Goal: Task Accomplishment & Management: Manage account settings

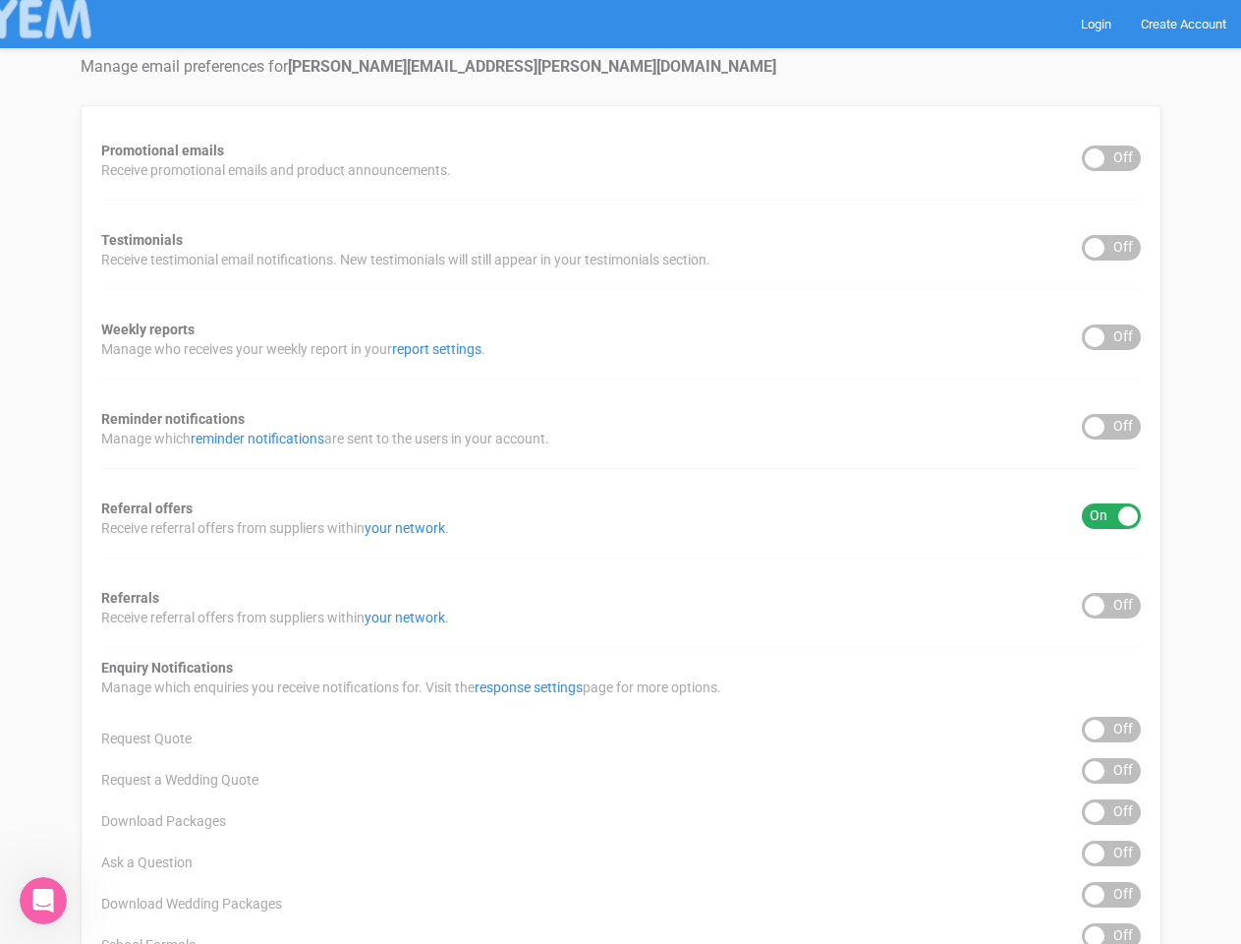
click at [620, 472] on div "Promotional emails ON OFF Receive promotional emails and product announcements.…" at bounding box center [621, 792] width 1081 height 1375
click at [1112, 158] on div "ON OFF" at bounding box center [1111, 158] width 59 height 26
click at [1112, 248] on div "ON OFF" at bounding box center [1111, 248] width 59 height 26
click at [1112, 337] on div "ON OFF" at bounding box center [1111, 337] width 59 height 26
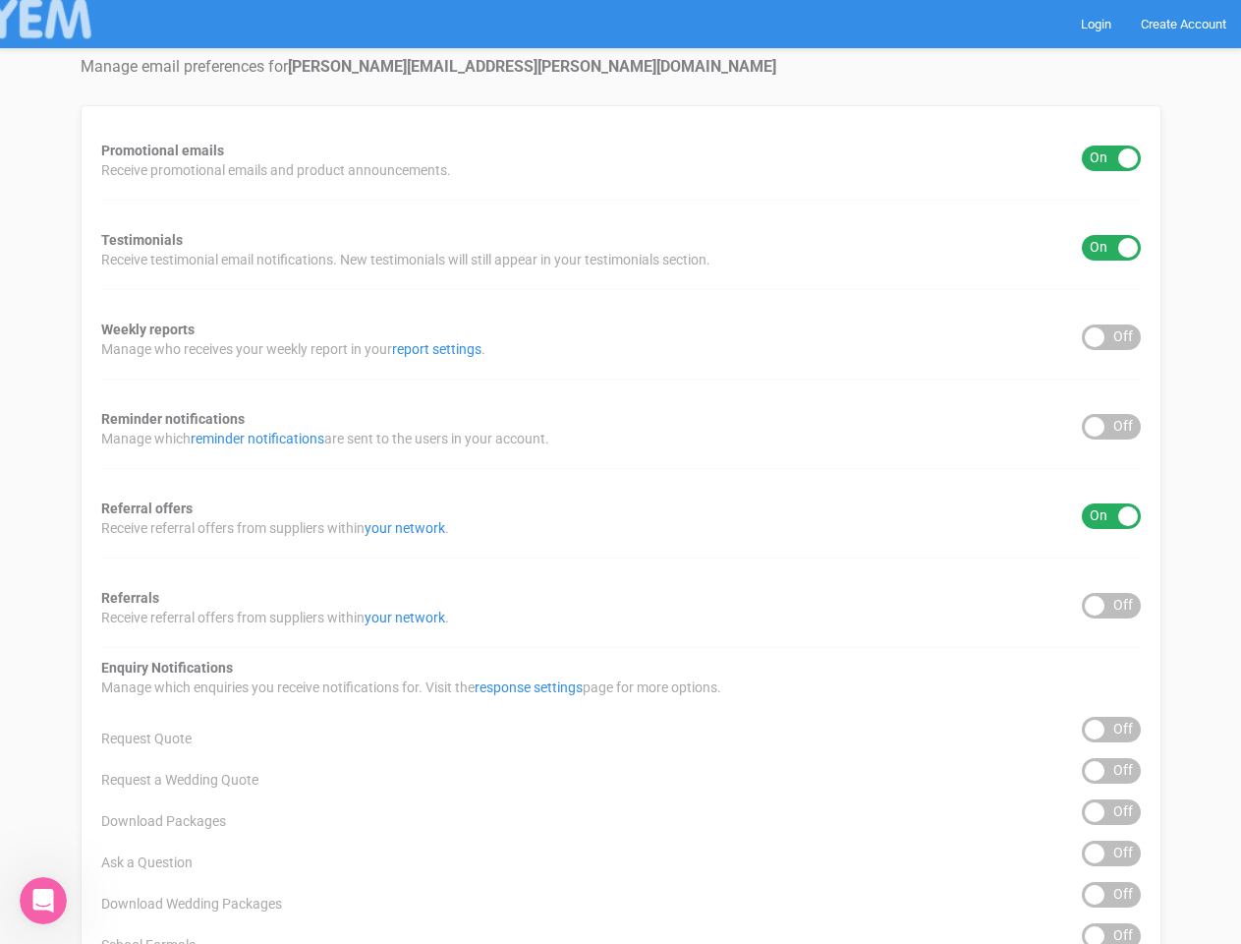
click at [1112, 427] on div "ON OFF" at bounding box center [1111, 427] width 59 height 26
click at [1112, 516] on div "ON OFF" at bounding box center [1111, 516] width 59 height 26
click at [1112, 606] on div "ON OFF" at bounding box center [1111, 606] width 59 height 26
click at [1112, 729] on div "ON OFF" at bounding box center [1111, 730] width 59 height 26
click at [1112, 771] on div "ON OFF" at bounding box center [1111, 771] width 59 height 26
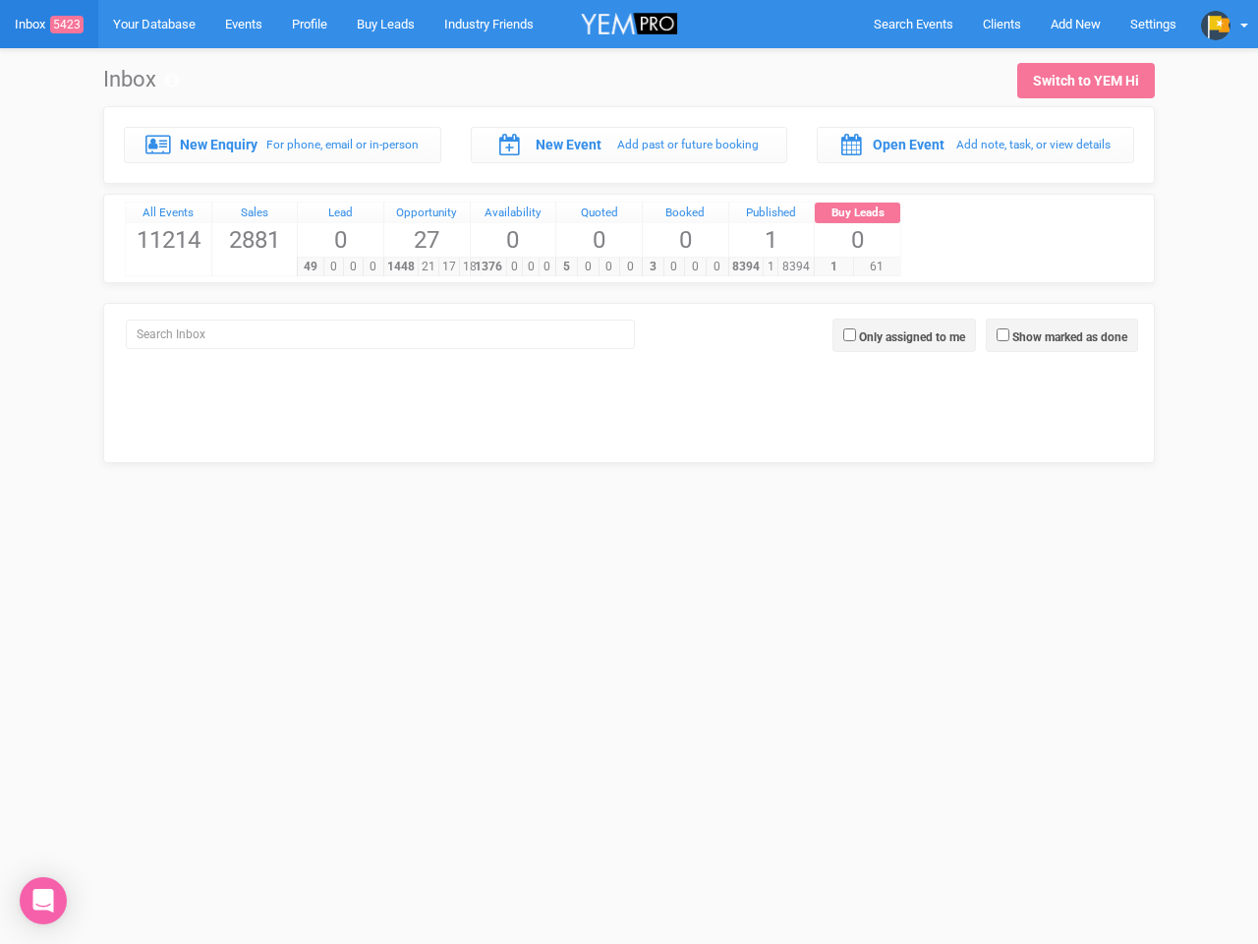
click at [629, 257] on div "5 0 0 0" at bounding box center [598, 267] width 86 height 20
click at [913, 24] on span "Search Events" at bounding box center [914, 24] width 80 height 15
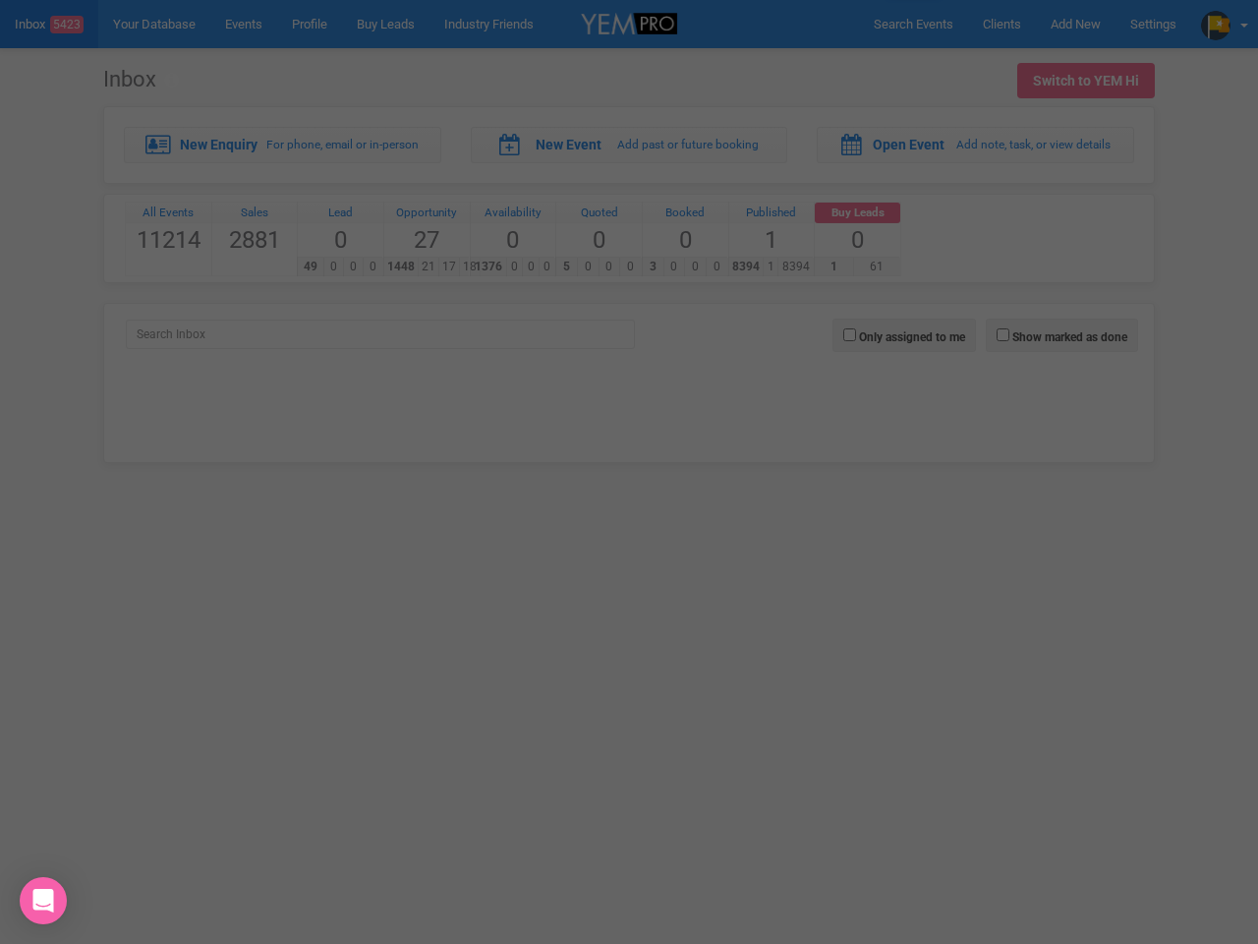
click at [0, 0] on div "Loading..." at bounding box center [0, 0] width 0 height 0
click at [1225, 24] on div "Loading..." at bounding box center [629, 472] width 1258 height 944
click at [1062, 335] on label "Show marked as done" at bounding box center [1069, 337] width 115 height 18
click at [1010, 335] on input "Show marked as done" at bounding box center [1003, 334] width 13 height 13
checkbox input "true"
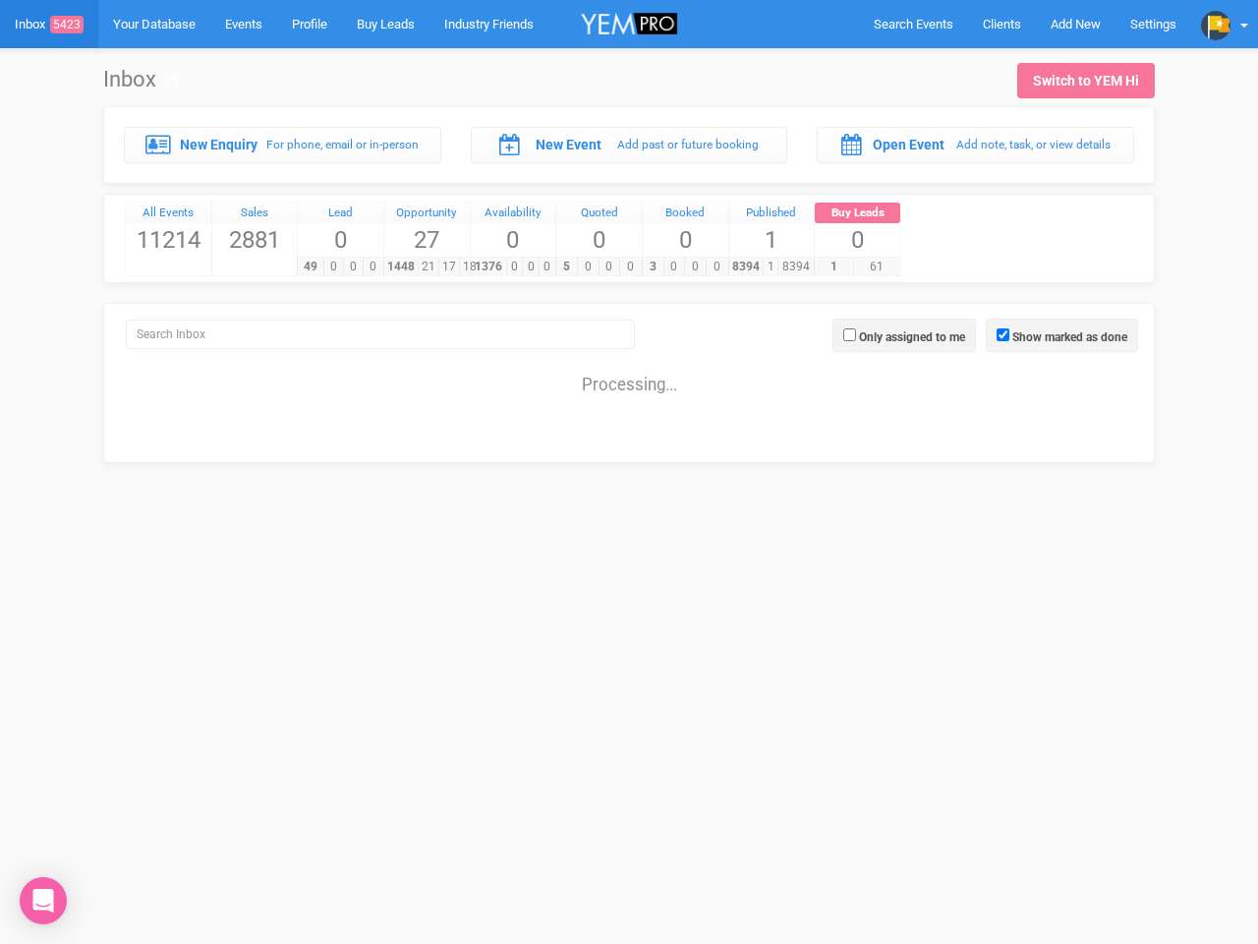
click at [904, 335] on label "Only assigned to me" at bounding box center [912, 337] width 106 height 18
click at [856, 335] on input "Only assigned to me" at bounding box center [849, 334] width 13 height 13
checkbox input "true"
click at [43, 900] on icon "Open Intercom Messenger" at bounding box center [43, 901] width 21 height 24
